Goal: Information Seeking & Learning: Learn about a topic

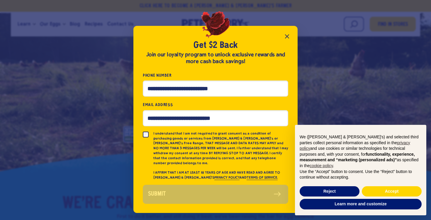
click at [288, 38] on icon "Close popup" at bounding box center [287, 36] width 7 height 7
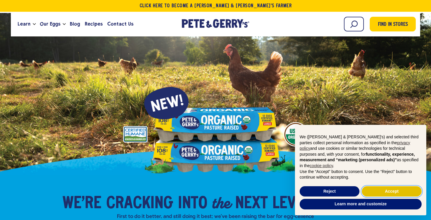
click at [398, 189] on button "Accept" at bounding box center [392, 191] width 60 height 11
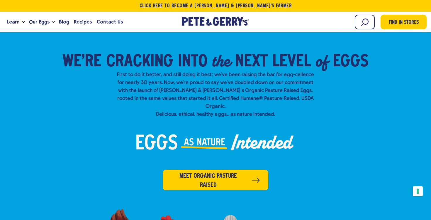
scroll to position [143, 0]
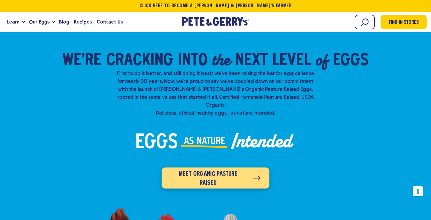
click at [226, 169] on span "Meet organic pasture raised" at bounding box center [207, 178] width 75 height 18
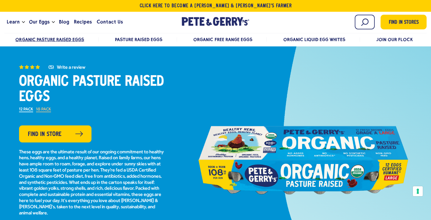
scroll to position [21, 0]
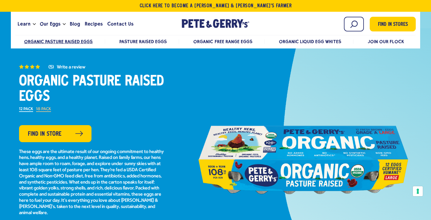
drag, startPoint x: 110, startPoint y: 102, endPoint x: 17, endPoint y: 76, distance: 96.5
click at [16, 76] on div "(5) Organic Pasture Raised Eggs 4.2 out of 5 stars. Read reviews for average ra…" at bounding box center [92, 159] width 176 height 192
copy h1 "Organic Pasture Raised Eggs"
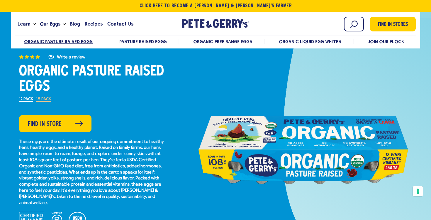
scroll to position [31, 0]
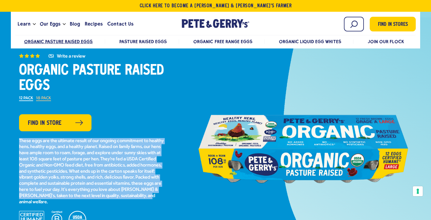
drag, startPoint x: 39, startPoint y: 201, endPoint x: 11, endPoint y: 135, distance: 70.8
click at [11, 135] on div "(5) Organic Pasture Raised Eggs 4.2 out of 5 stars. Read reviews for average ra…" at bounding box center [92, 148] width 176 height 192
copy p "These eggs are the ultimate result of our ongoing commitment to healthy hens, h…"
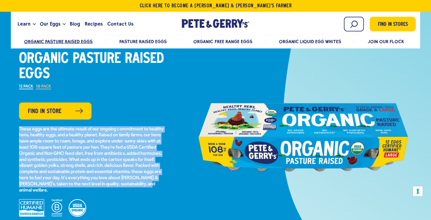
scroll to position [44, 0]
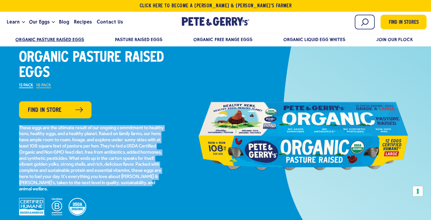
click at [78, 159] on p "These eggs are the ultimate result of our ongoing commitment to healthy hens, h…" at bounding box center [92, 158] width 147 height 67
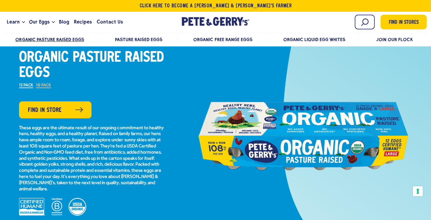
click at [174, 191] on div "(5) Organic Pasture Raised Eggs 4.2 out of 5 stars. Read reviews for average ra…" at bounding box center [92, 136] width 176 height 192
click at [167, 174] on div "(5) Organic Pasture Raised Eggs 4.2 out of 5 stars. Read reviews for average ra…" at bounding box center [92, 136] width 176 height 192
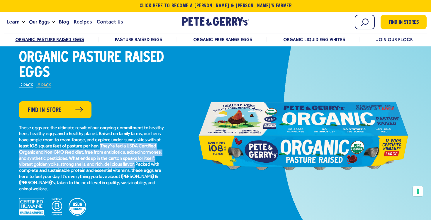
drag, startPoint x: 161, startPoint y: 163, endPoint x: 128, endPoint y: 146, distance: 37.4
click at [128, 146] on p "These eggs are the ultimate result of our ongoing commitment to healthy hens, h…" at bounding box center [92, 158] width 147 height 67
copy p "They’re fed a USDA Certified Organic and Non-GMO feed diet, free from antibioti…"
